Goal: Use online tool/utility

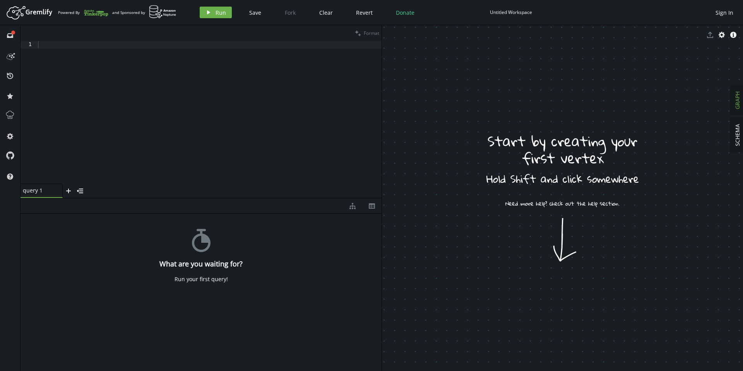
drag, startPoint x: 574, startPoint y: 167, endPoint x: 550, endPoint y: 279, distance: 114.3
click at [553, 252] on body "Artboard Created with Sketch. Powered By and Sponsored by play Run Save Fork Cl…" at bounding box center [371, 185] width 743 height 371
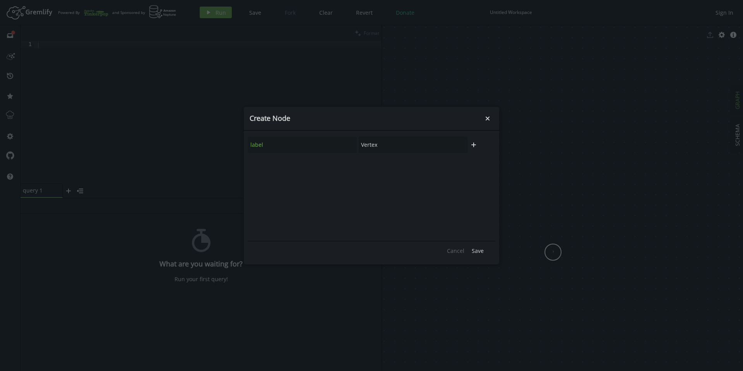
click at [553, 252] on body "Artboard Created with Sketch. Powered By and Sponsored by play Run Save Fork Cl…" at bounding box center [371, 185] width 743 height 371
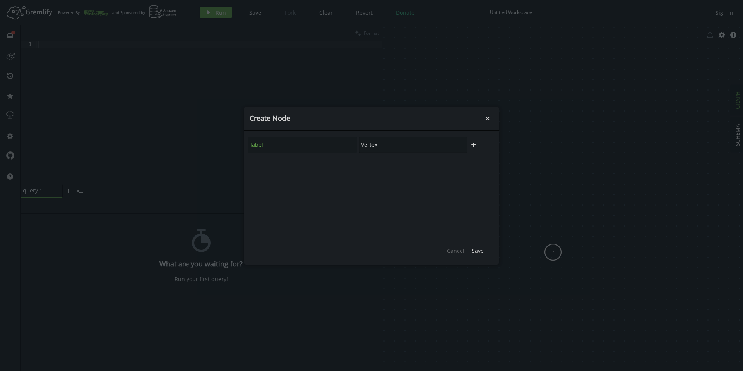
click at [411, 147] on input "Vertex" at bounding box center [413, 145] width 109 height 16
click at [479, 248] on span "Save" at bounding box center [478, 250] width 12 height 7
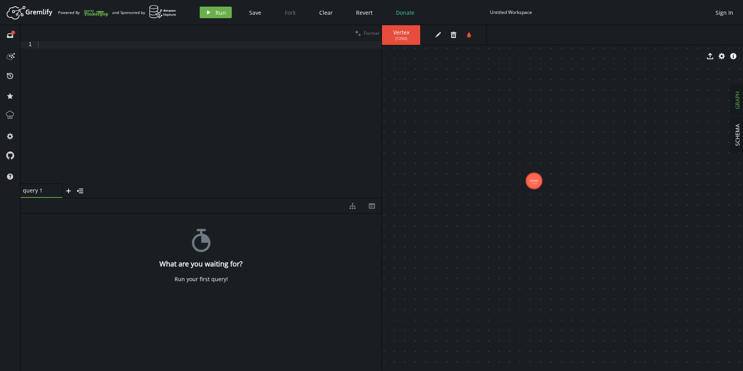
drag, startPoint x: 554, startPoint y: 258, endPoint x: 534, endPoint y: 181, distance: 79.5
click at [192, 134] on div at bounding box center [208, 119] width 345 height 157
type textarea "f"
type textarea "g.v()"
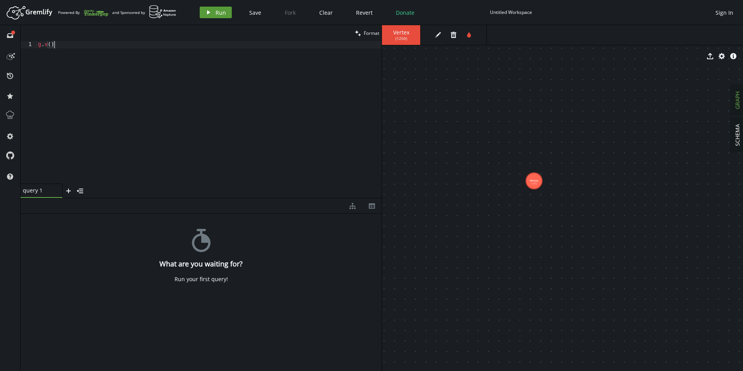
click at [212, 9] on button "play Run" at bounding box center [216, 13] width 32 height 12
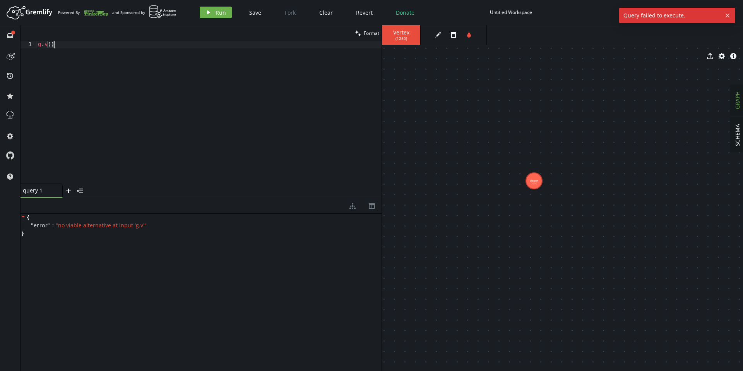
click at [56, 45] on div "g . v ( )" at bounding box center [208, 119] width 345 height 157
click at [50, 43] on div "g . v ( )" at bounding box center [208, 119] width 345 height 157
click at [58, 44] on div "g . v ( )" at bounding box center [208, 119] width 345 height 157
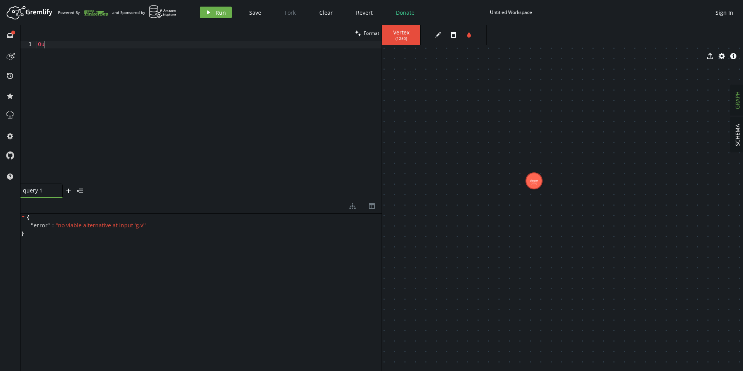
type textarea "O"
type textarea "Source"
click at [204, 14] on button "play Run" at bounding box center [216, 13] width 32 height 12
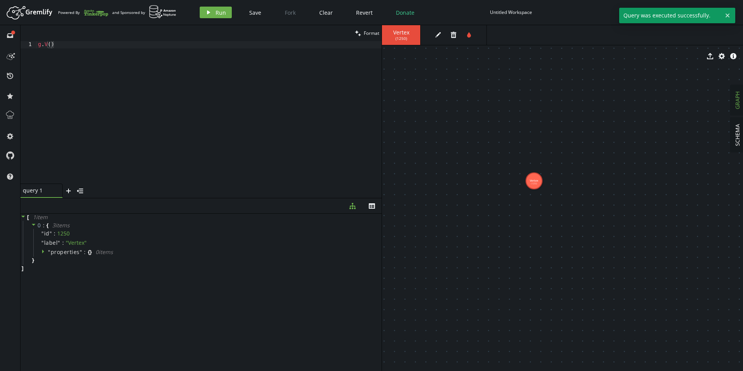
click at [172, 70] on div "g . V ( )" at bounding box center [208, 119] width 345 height 157
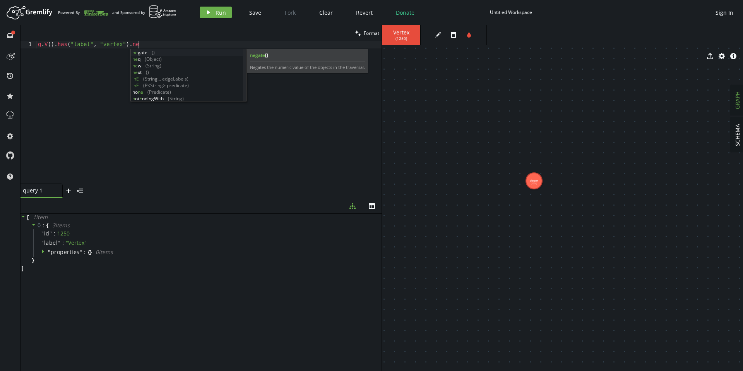
scroll to position [0, 107]
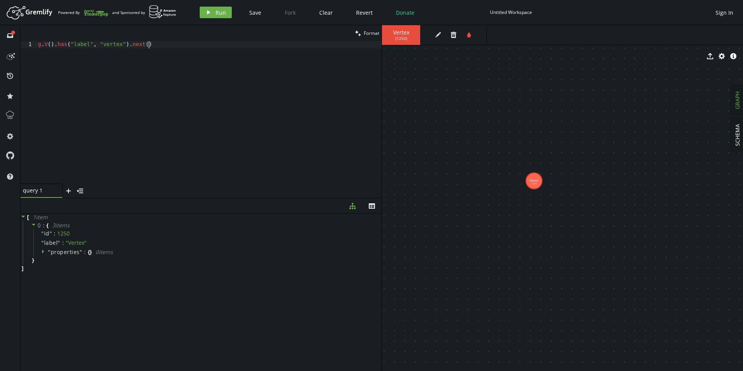
type textarea "g.V().has("label", "vertex").next()"
click at [214, 12] on button "play Run" at bounding box center [216, 13] width 32 height 12
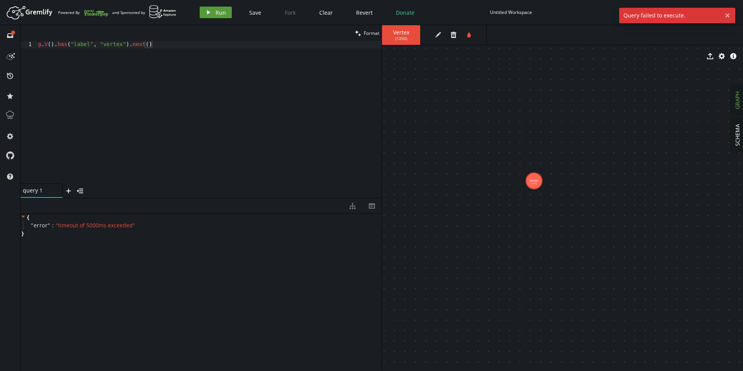
click at [216, 16] on span "Run" at bounding box center [220, 12] width 10 height 7
click at [156, 45] on div "g . V ( ) . has ( "label" , "vertex" ) . next ( )" at bounding box center [208, 119] width 345 height 157
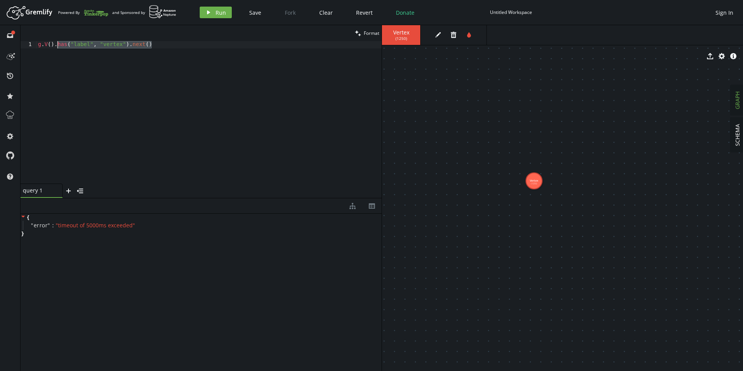
drag, startPoint x: 156, startPoint y: 45, endPoint x: 58, endPoint y: 43, distance: 98.3
click at [58, 43] on div "g . V ( ) . has ( "label" , "vertex" ) . next ( )" at bounding box center [208, 119] width 345 height 157
click at [201, 13] on button "play Run" at bounding box center [216, 13] width 32 height 12
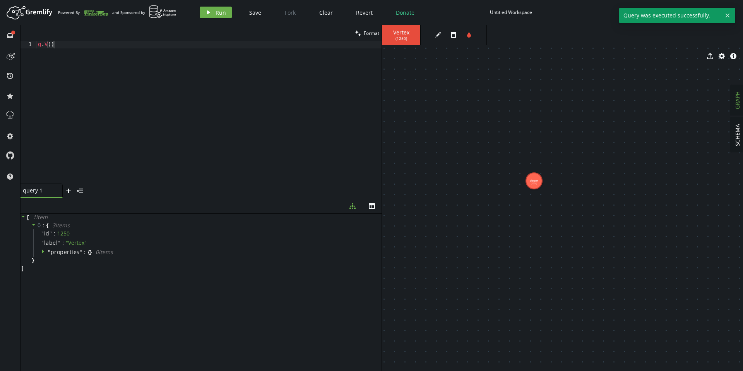
click at [116, 44] on div "g . V ( )" at bounding box center [208, 119] width 345 height 157
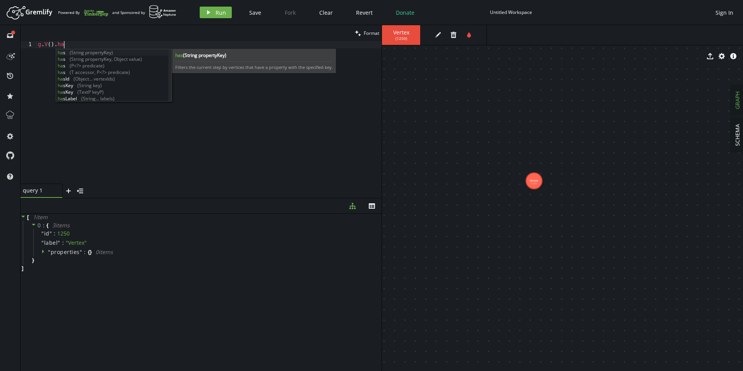
scroll to position [0, 29]
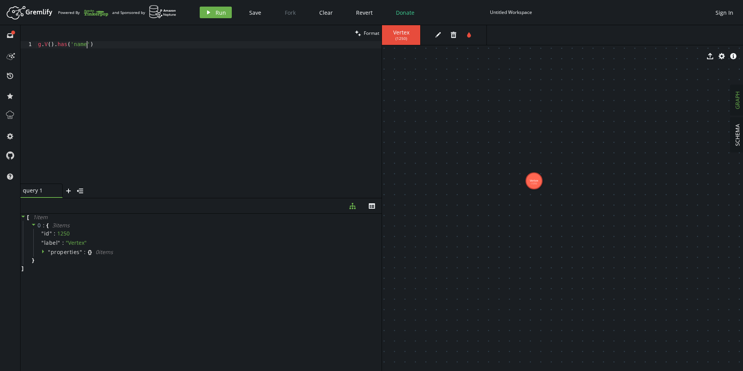
click at [77, 39] on div "clean Format" at bounding box center [201, 33] width 361 height 16
click at [80, 43] on div "g . V ( ) . has ( 'name' )" at bounding box center [208, 119] width 345 height 157
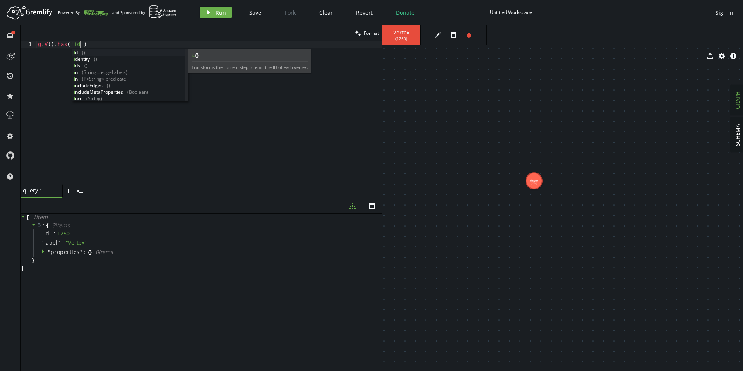
scroll to position [0, 42]
click at [220, 14] on span "Run" at bounding box center [220, 12] width 10 height 7
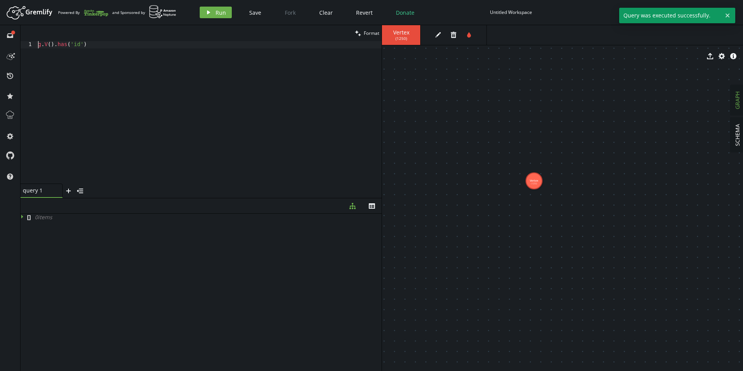
click at [132, 41] on div "g . V ( ) . has ( 'id' )" at bounding box center [208, 119] width 345 height 157
click at [129, 41] on div "g . V ( ) . has ( 'id' )" at bounding box center [208, 119] width 345 height 157
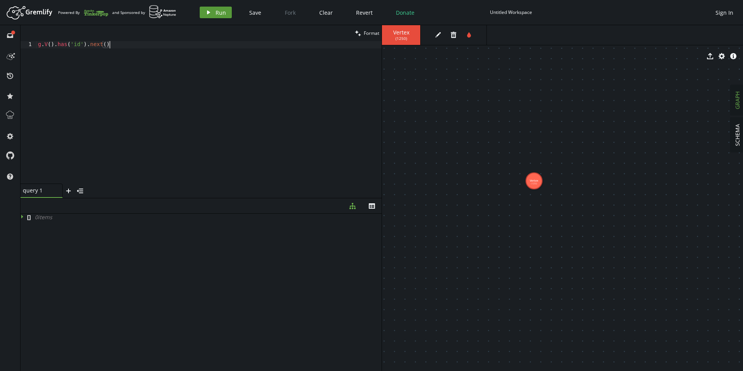
click at [205, 15] on icon "play" at bounding box center [208, 12] width 6 height 6
click at [88, 48] on div "g . V ( ) . has ( 'id' ) . next ( )" at bounding box center [208, 119] width 345 height 157
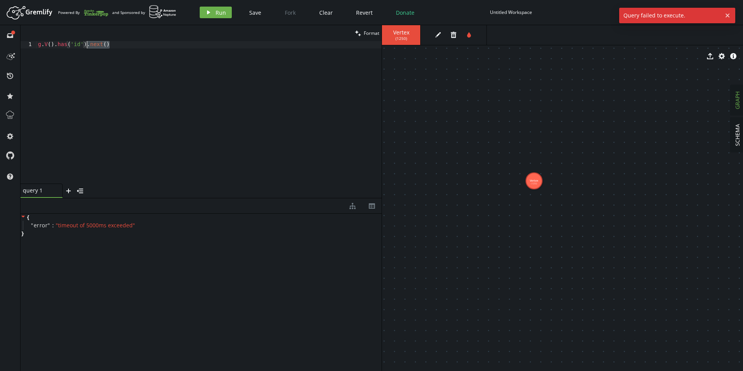
drag, startPoint x: 112, startPoint y: 45, endPoint x: 87, endPoint y: 44, distance: 25.2
click at [87, 44] on div "g . V ( ) . has ( 'id' ) . next ( )" at bounding box center [208, 119] width 345 height 157
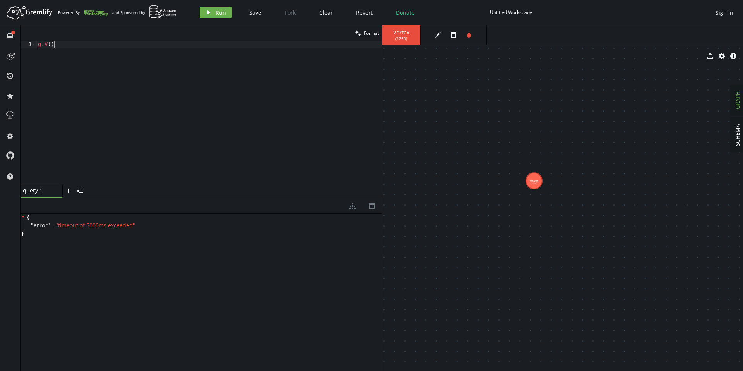
scroll to position [0, 16]
click at [209, 14] on icon "play" at bounding box center [208, 12] width 6 height 6
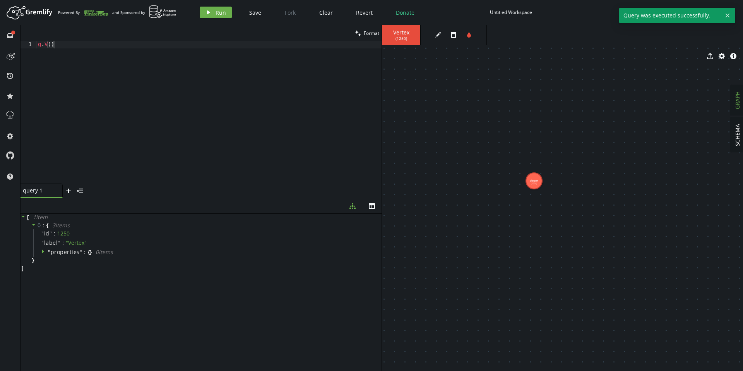
click at [91, 46] on div "g . V ( )" at bounding box center [208, 119] width 345 height 157
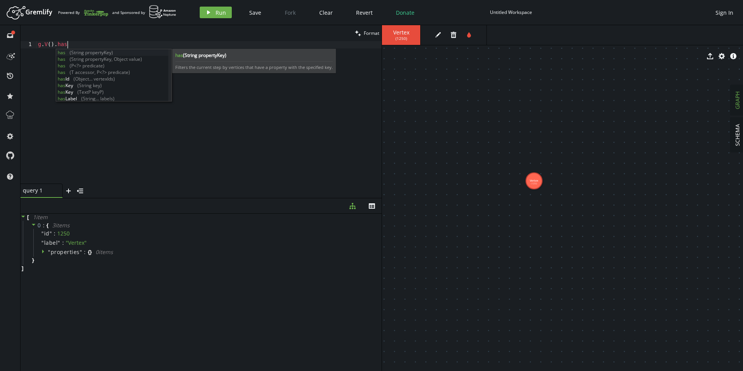
scroll to position [0, 29]
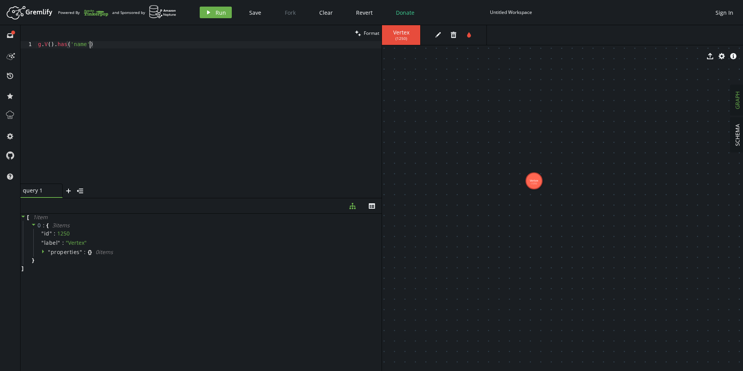
click at [82, 47] on div "g . V ( ) . has ( 'name' )" at bounding box center [208, 119] width 345 height 157
click at [211, 9] on button "play Run" at bounding box center [216, 13] width 32 height 12
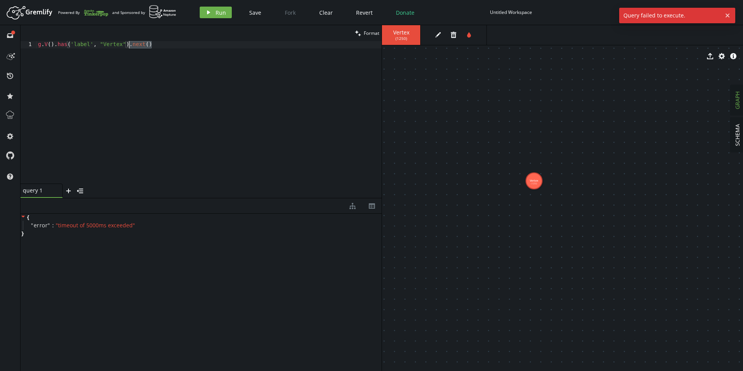
drag, startPoint x: 152, startPoint y: 44, endPoint x: 128, endPoint y: 42, distance: 23.7
click at [128, 42] on div "g . V ( ) . has ( 'label' , "Vertex" ) . next ( )" at bounding box center [208, 119] width 345 height 157
type textarea "g.V().has('label', "Vertex")"
click at [215, 14] on span "Run" at bounding box center [220, 12] width 10 height 7
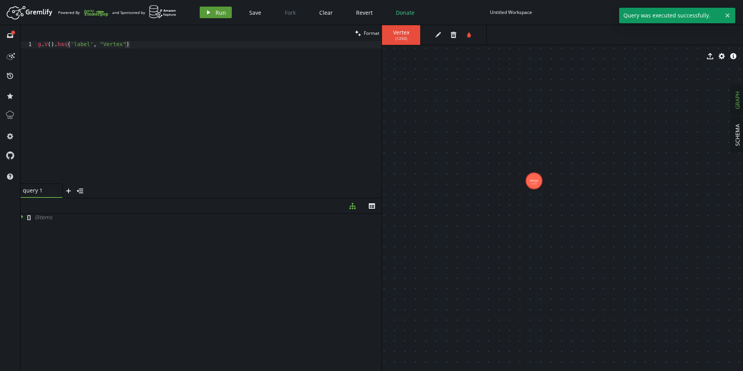
click at [212, 17] on button "play Run" at bounding box center [216, 13] width 32 height 12
